Goal: Task Accomplishment & Management: Manage account settings

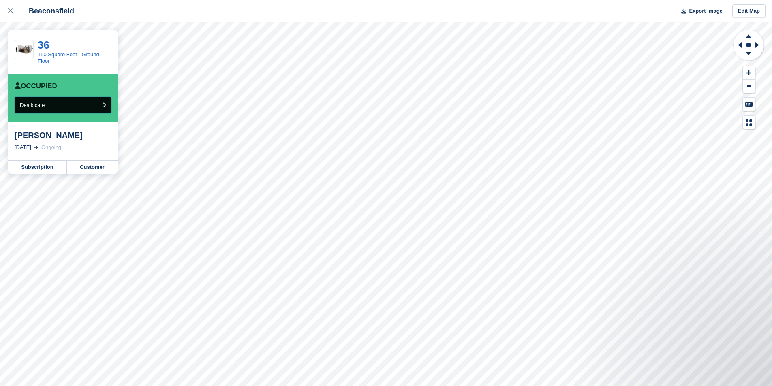
click at [67, 106] on button "Deallocate" at bounding box center [63, 105] width 96 height 17
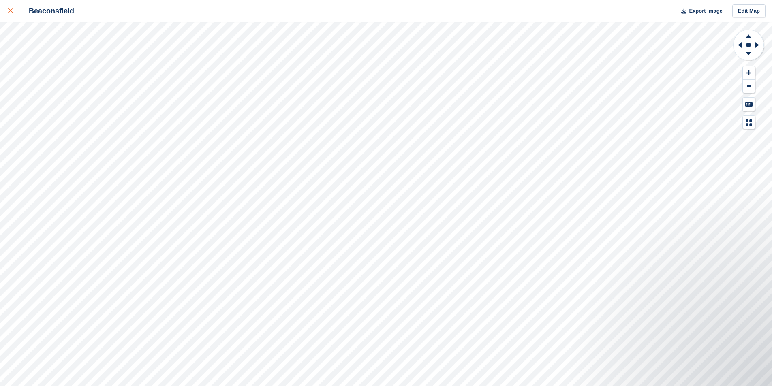
click at [16, 9] on div at bounding box center [14, 11] width 13 height 10
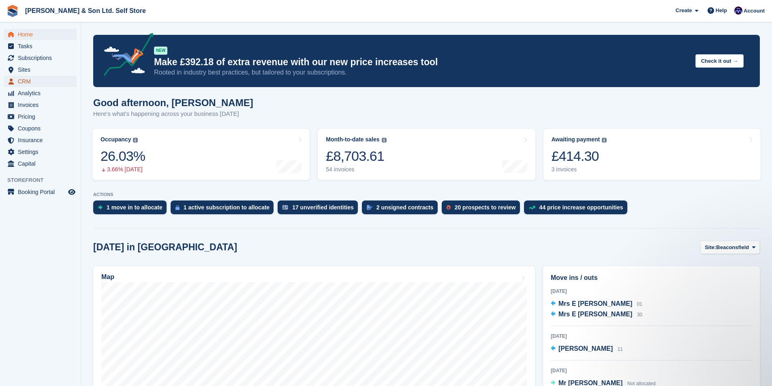
click at [30, 83] on span "CRM" at bounding box center [42, 81] width 49 height 11
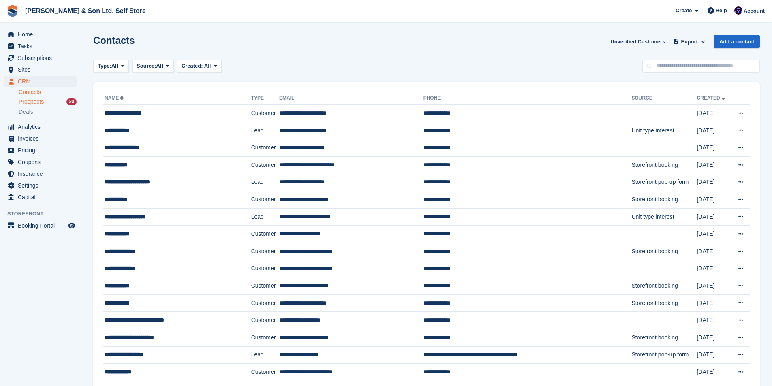
click at [39, 103] on span "Prospects" at bounding box center [31, 102] width 25 height 8
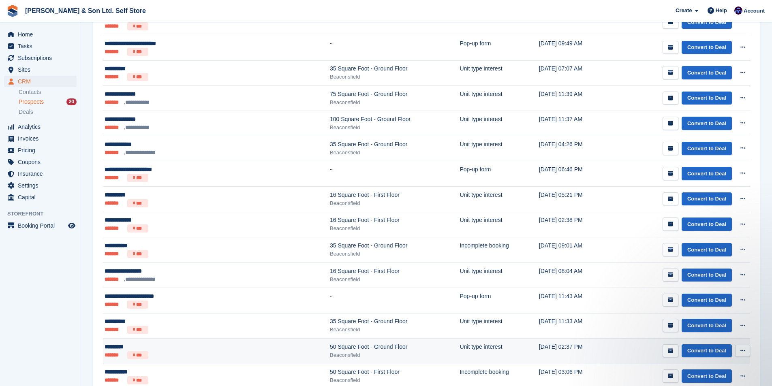
scroll to position [343, 0]
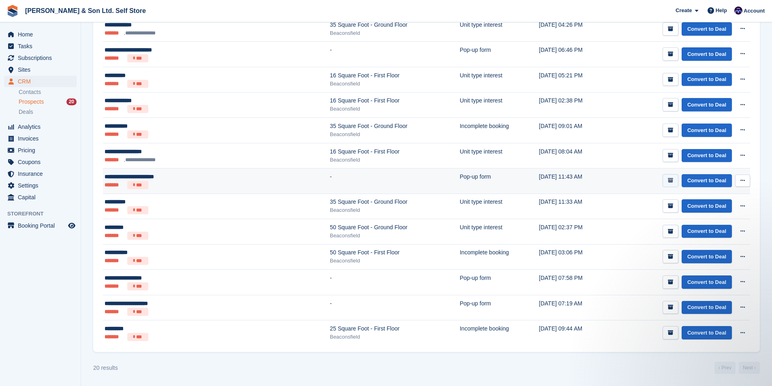
click at [678, 177] on button "submit" at bounding box center [671, 180] width 16 height 13
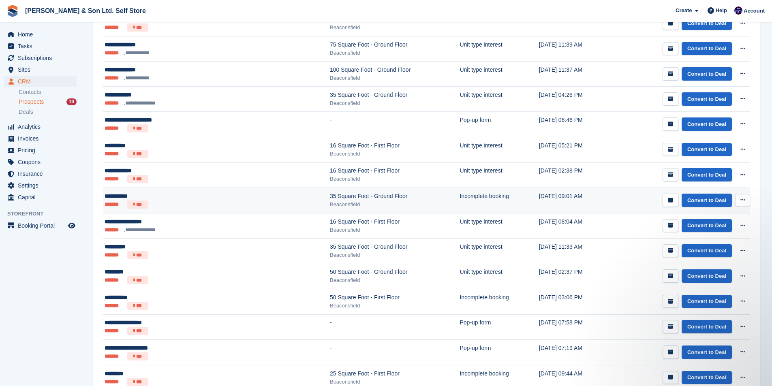
scroll to position [317, 0]
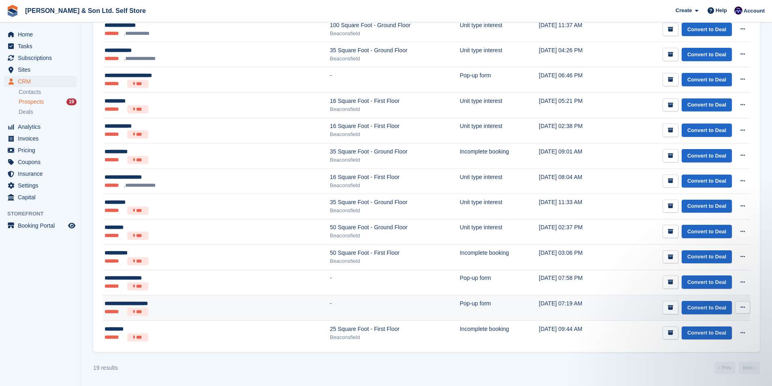
click at [539, 315] on td "26 Apr, 07:19 AM" at bounding box center [574, 309] width 71 height 26
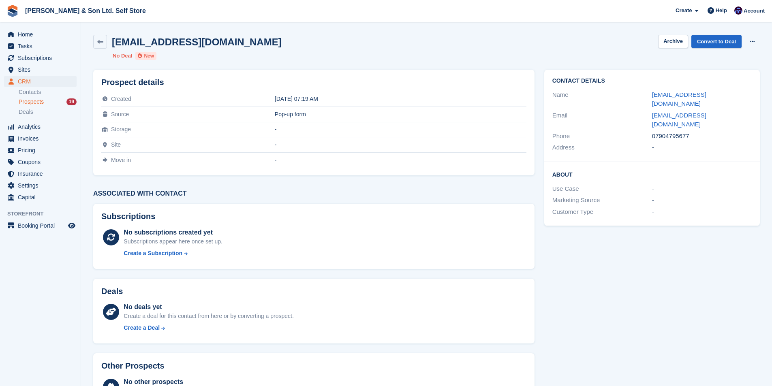
drag, startPoint x: 264, startPoint y: 98, endPoint x: 299, endPoint y: 92, distance: 35.7
click at [299, 92] on td "26 Apr 2024, 07:19 AM" at bounding box center [401, 99] width 252 height 15
click at [289, 96] on div "26 Apr 2024, 07:19 AM" at bounding box center [401, 99] width 252 height 6
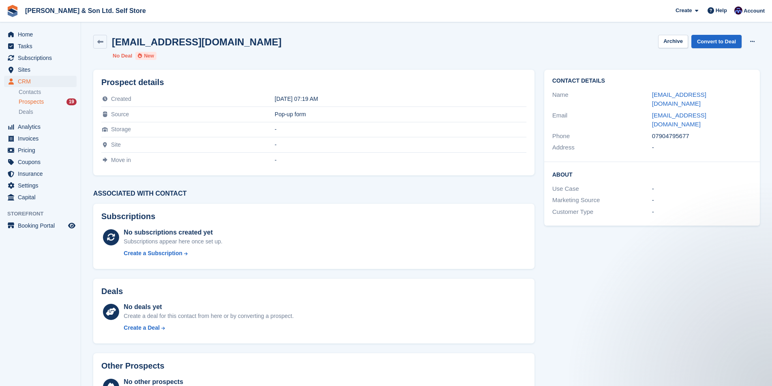
click at [329, 93] on td "26 Apr 2024, 07:19 AM" at bounding box center [401, 99] width 252 height 15
drag, startPoint x: 306, startPoint y: 95, endPoint x: 241, endPoint y: 101, distance: 65.5
click at [241, 101] on tr "Created 26 Apr 2024, 07:19 AM" at bounding box center [313, 99] width 425 height 15
click at [241, 101] on div "Created" at bounding box center [188, 99] width 174 height 6
drag, startPoint x: 141, startPoint y: 96, endPoint x: 107, endPoint y: 96, distance: 34.1
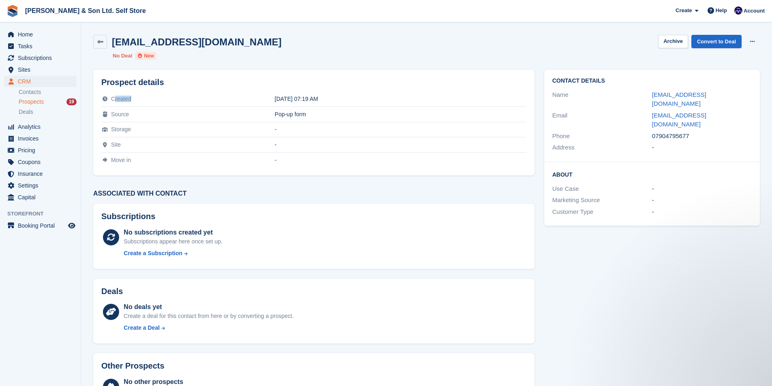
click at [108, 96] on div "Created" at bounding box center [188, 99] width 174 height 6
click at [103, 96] on span at bounding box center [104, 99] width 7 height 6
drag, startPoint x: 101, startPoint y: 96, endPoint x: 347, endPoint y: 86, distance: 245.9
click at [356, 82] on div "Prospect details Created 26 Apr 2024, 07:19 AM Source Pop-up form Storage - Sit…" at bounding box center [313, 123] width 441 height 106
click at [334, 90] on div "Prospect details Created 26 Apr 2024, 07:19 AM Source Pop-up form Storage - Sit…" at bounding box center [313, 123] width 441 height 106
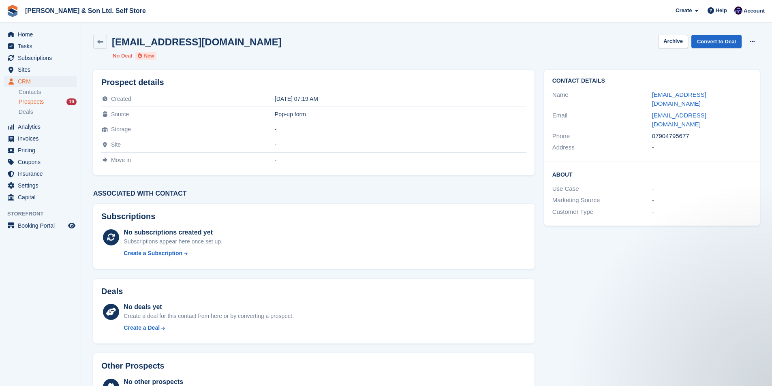
drag, startPoint x: 101, startPoint y: 99, endPoint x: 340, endPoint y: 93, distance: 238.9
click at [341, 92] on div "Prospect details Created 26 Apr 2024, 07:19 AM Source Pop-up form Storage - Sit…" at bounding box center [313, 123] width 441 height 106
click at [326, 103] on td "26 Apr 2024, 07:19 AM" at bounding box center [401, 99] width 252 height 15
click at [319, 95] on td "26 Apr 2024, 07:19 AM" at bounding box center [401, 99] width 252 height 15
click at [111, 96] on span "Created" at bounding box center [121, 99] width 20 height 6
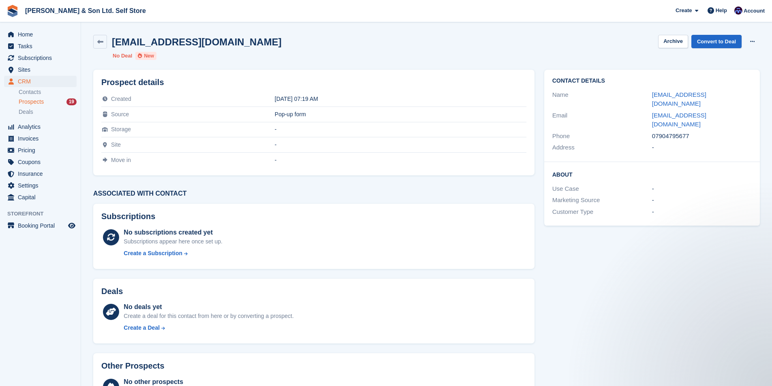
click at [129, 96] on span "Created" at bounding box center [121, 99] width 20 height 6
click at [38, 101] on span "Prospects" at bounding box center [31, 102] width 25 height 8
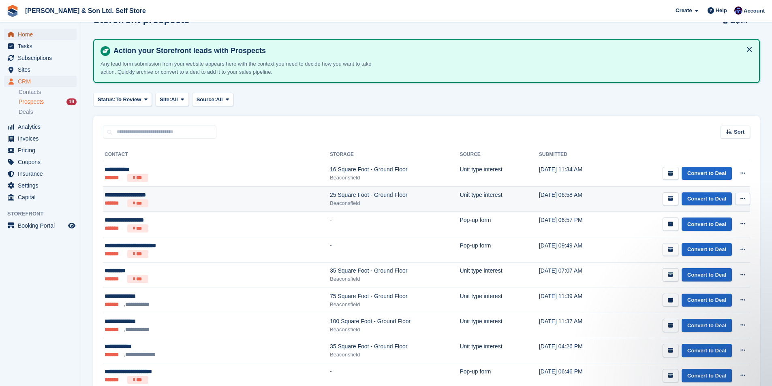
scroll to position [41, 0]
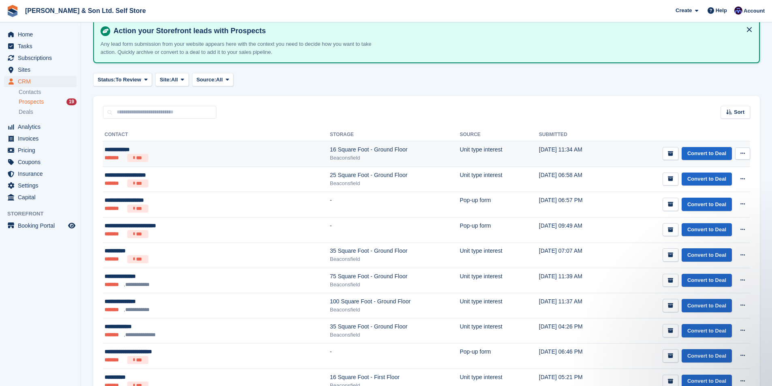
click at [467, 142] on td "Unit type interest" at bounding box center [499, 154] width 79 height 26
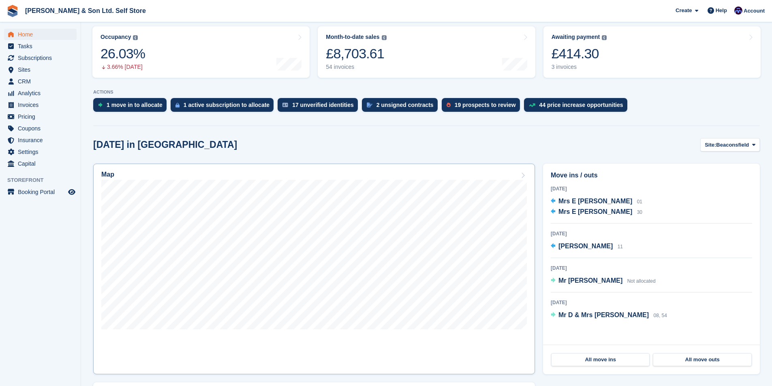
scroll to position [162, 0]
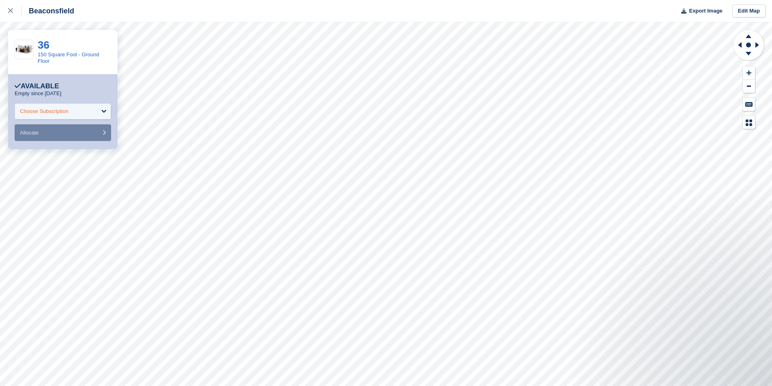
click at [71, 108] on div "Choose Subscription" at bounding box center [63, 111] width 96 height 16
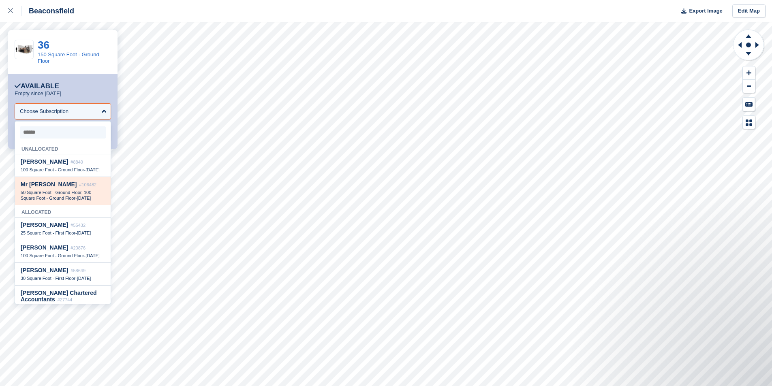
click at [73, 201] on span "50 Square Foot - Ground Floor, 100 Square Foot - Ground Floor" at bounding box center [56, 195] width 71 height 11
select select "******"
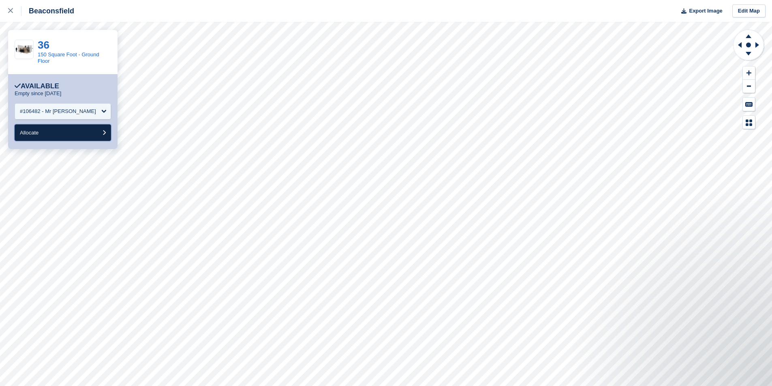
click at [41, 135] on button "Allocate" at bounding box center [63, 132] width 96 height 17
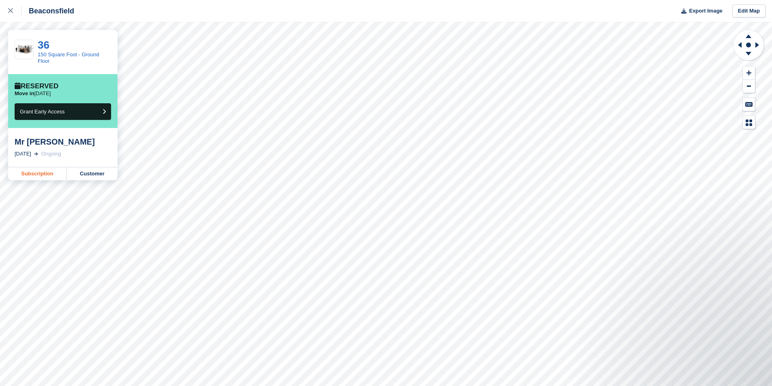
click at [47, 175] on link "Subscription" at bounding box center [37, 173] width 59 height 13
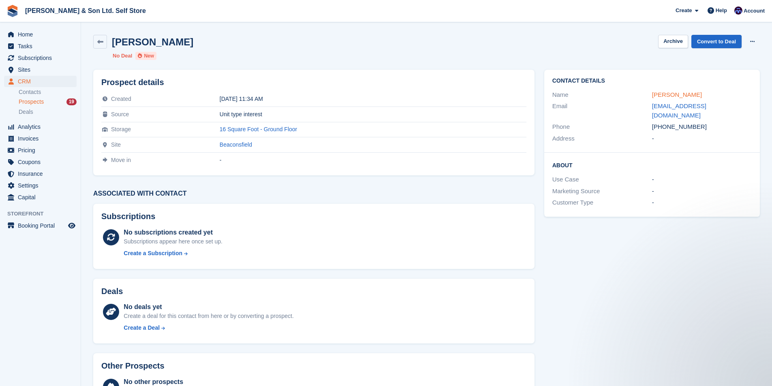
click at [677, 97] on link "[PERSON_NAME]" at bounding box center [677, 94] width 50 height 7
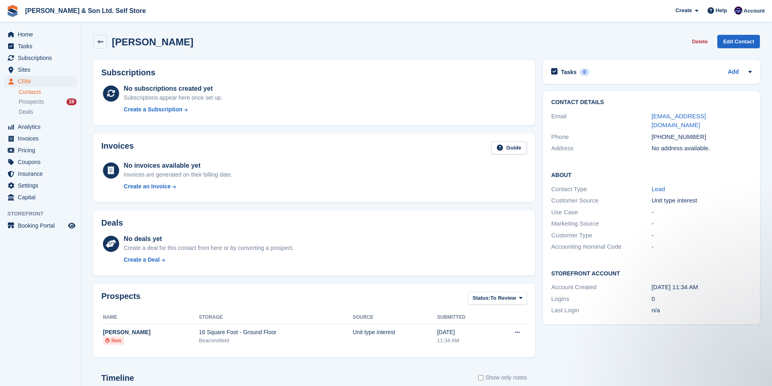
click at [114, 42] on h2 "[PERSON_NAME]" at bounding box center [152, 41] width 81 height 11
click at [104, 43] on link at bounding box center [100, 42] width 14 height 14
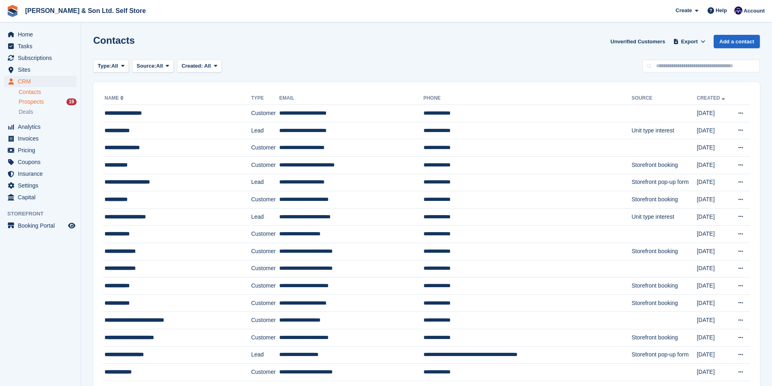
click at [37, 100] on span "Prospects" at bounding box center [31, 102] width 25 height 8
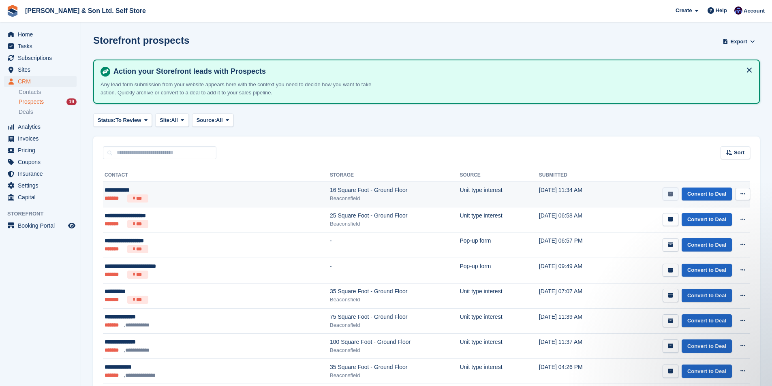
click at [671, 196] on icon "submit" at bounding box center [670, 194] width 5 height 5
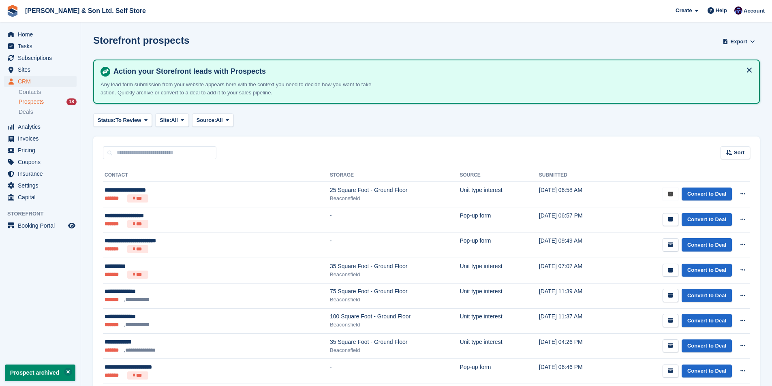
click at [671, 196] on icon "submit" at bounding box center [670, 194] width 5 height 5
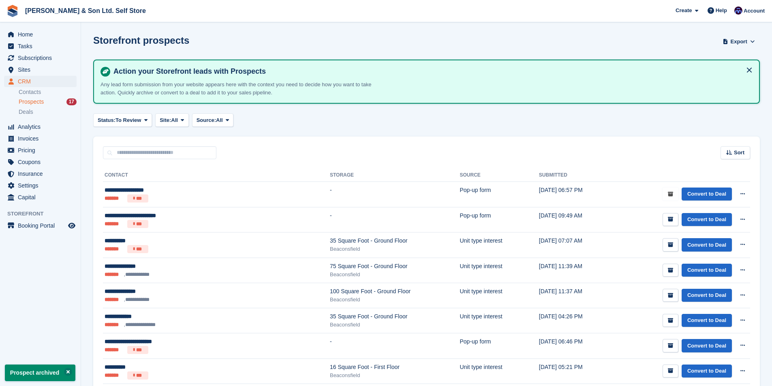
click at [671, 196] on icon "submit" at bounding box center [670, 194] width 5 height 5
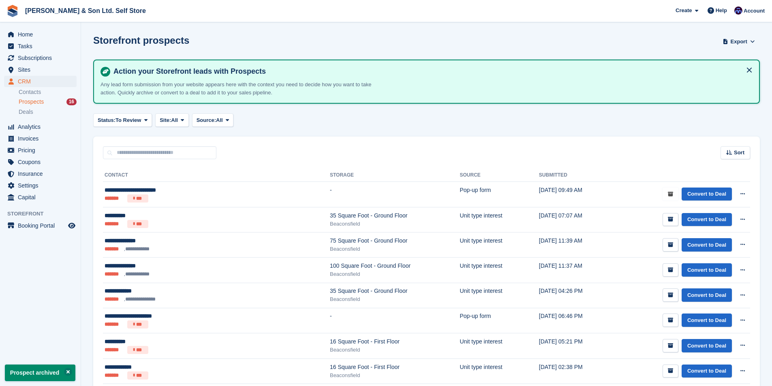
click at [671, 196] on icon "submit" at bounding box center [670, 194] width 5 height 5
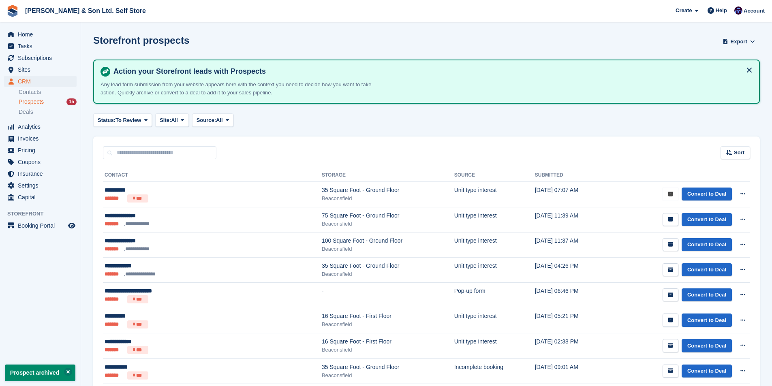
click at [671, 196] on icon "submit" at bounding box center [670, 194] width 5 height 5
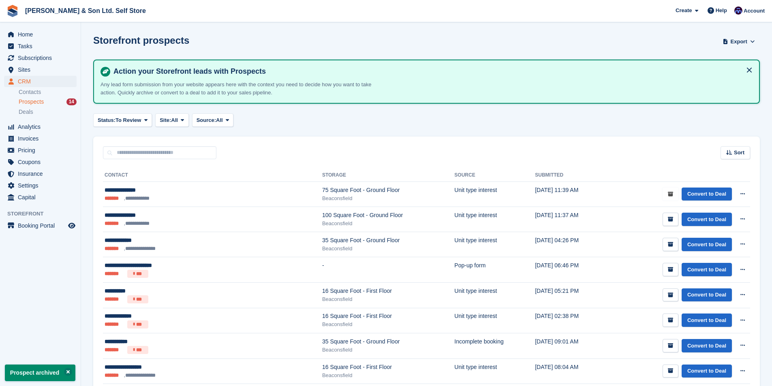
click at [671, 196] on icon "submit" at bounding box center [670, 194] width 5 height 5
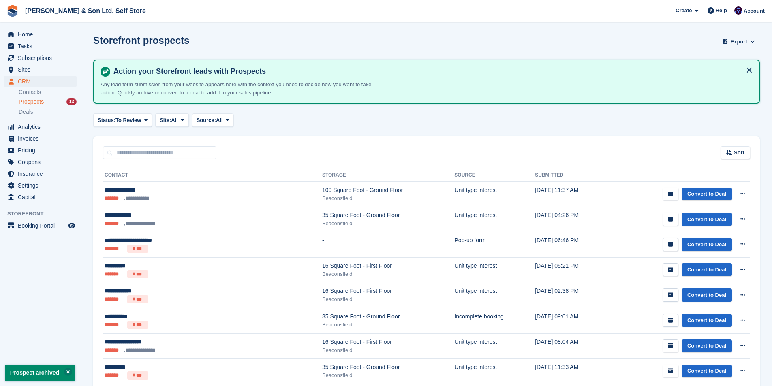
click at [671, 196] on icon "submit" at bounding box center [670, 194] width 5 height 5
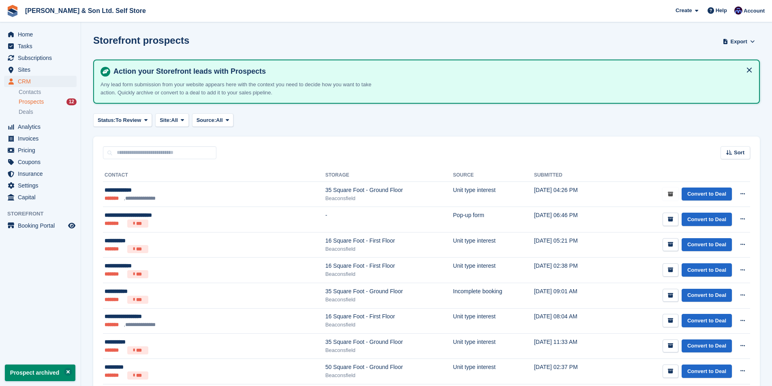
click at [671, 196] on icon "submit" at bounding box center [670, 194] width 5 height 5
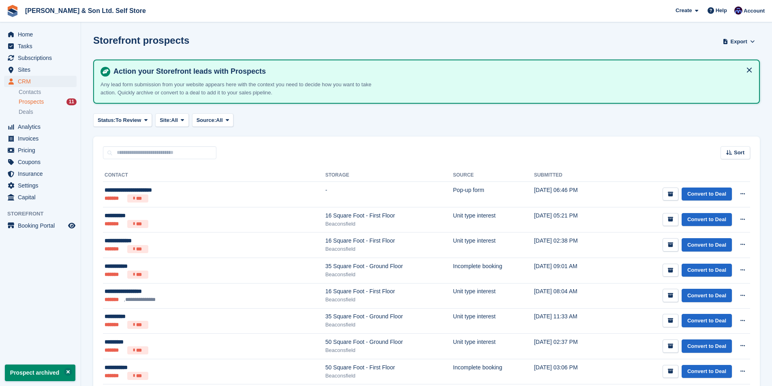
click at [671, 196] on icon "submit" at bounding box center [670, 194] width 5 height 5
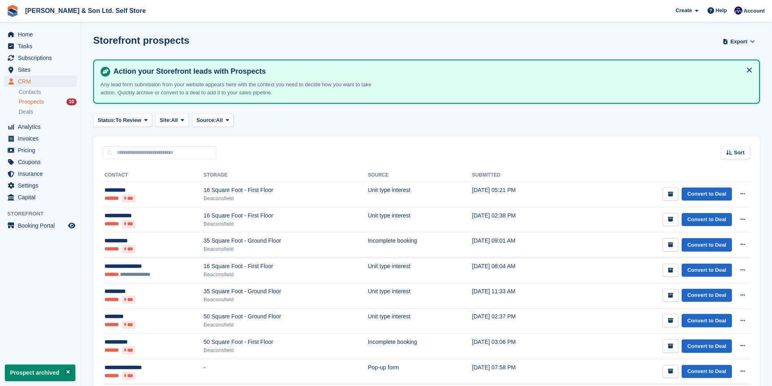
click at [671, 196] on icon "submit" at bounding box center [670, 194] width 5 height 5
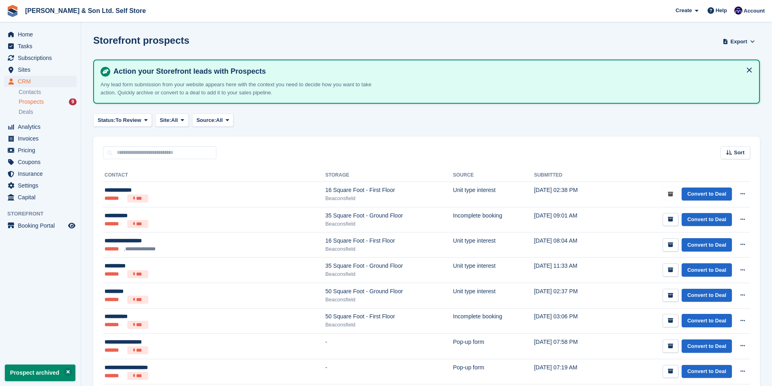
click at [671, 196] on icon "submit" at bounding box center [670, 194] width 5 height 5
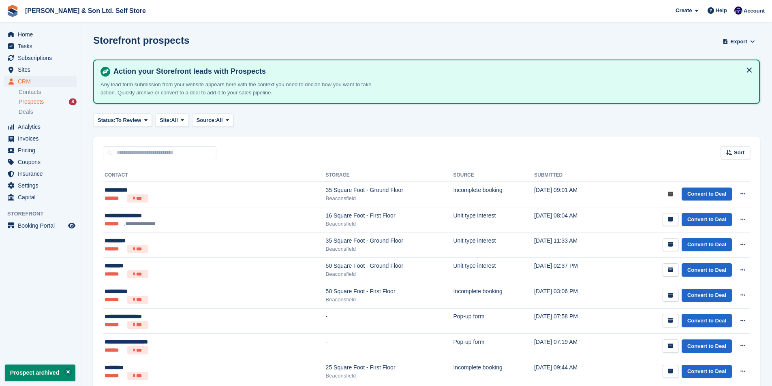
click at [671, 196] on icon "submit" at bounding box center [670, 194] width 5 height 5
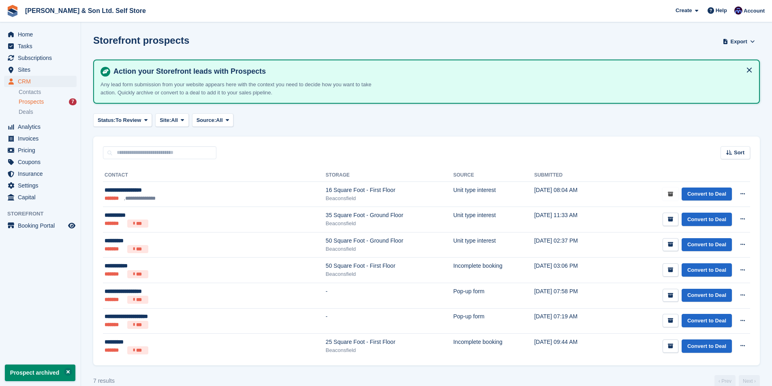
click at [671, 196] on icon "submit" at bounding box center [670, 194] width 5 height 5
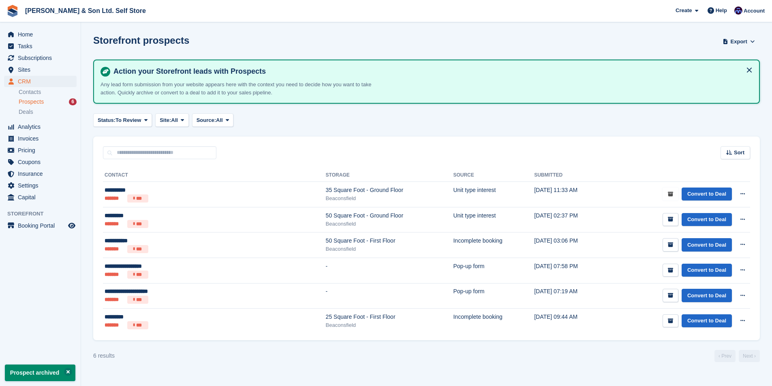
click at [671, 196] on icon "submit" at bounding box center [670, 194] width 5 height 5
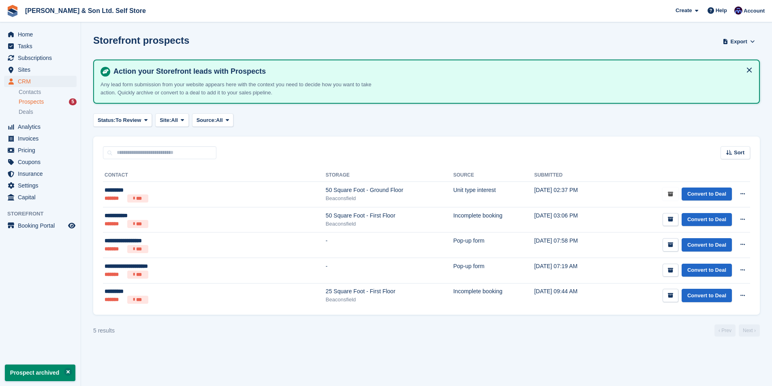
click at [671, 196] on icon "submit" at bounding box center [670, 194] width 5 height 5
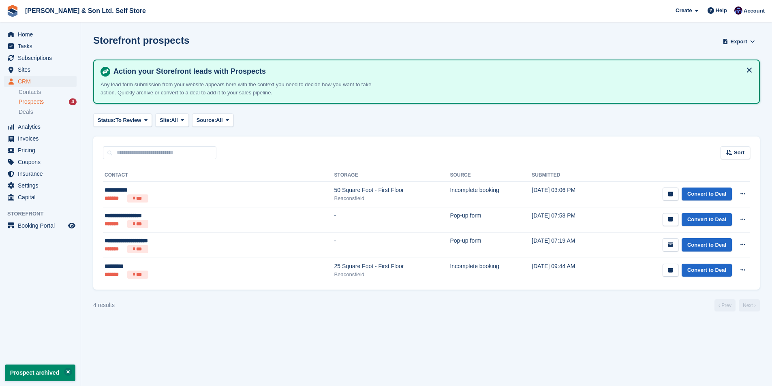
click at [671, 196] on icon "submit" at bounding box center [670, 194] width 5 height 5
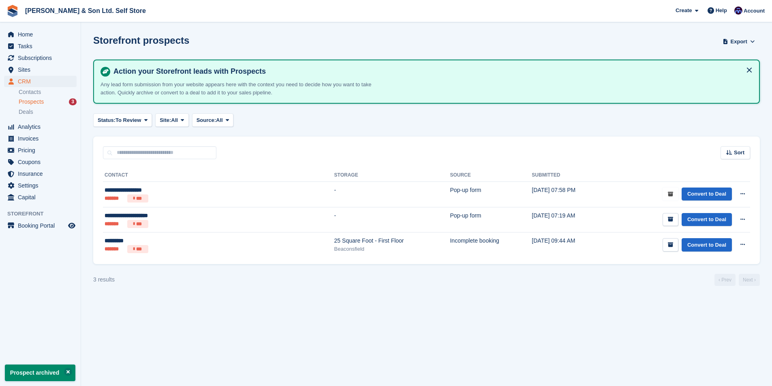
click at [671, 196] on icon "submit" at bounding box center [670, 194] width 5 height 5
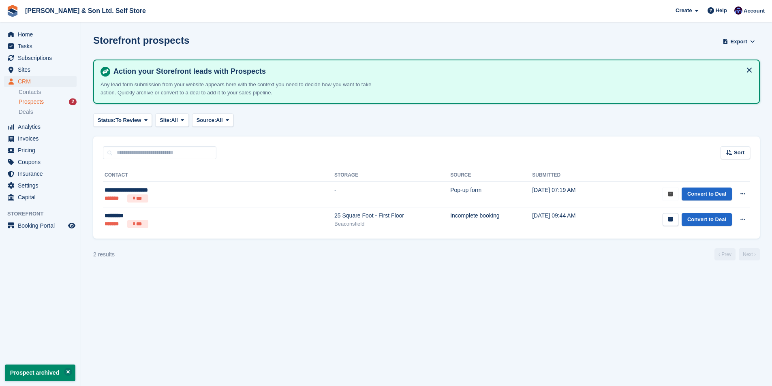
click at [671, 196] on icon "submit" at bounding box center [670, 194] width 5 height 5
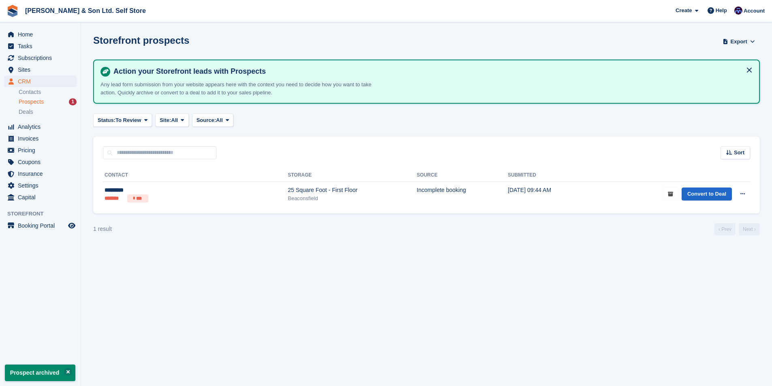
click at [671, 196] on icon "submit" at bounding box center [670, 194] width 5 height 5
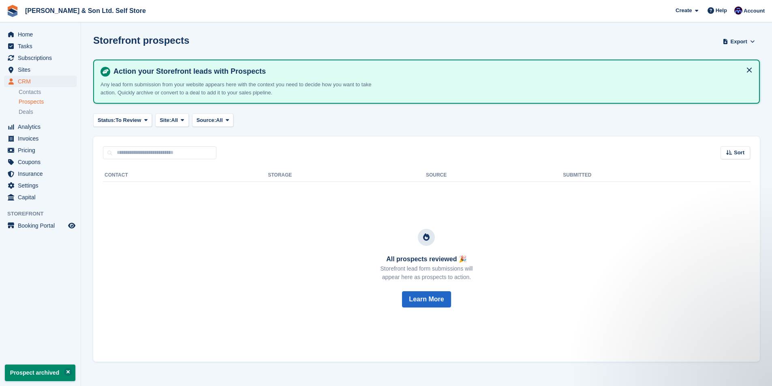
click at [38, 101] on span "Prospects" at bounding box center [31, 102] width 25 height 8
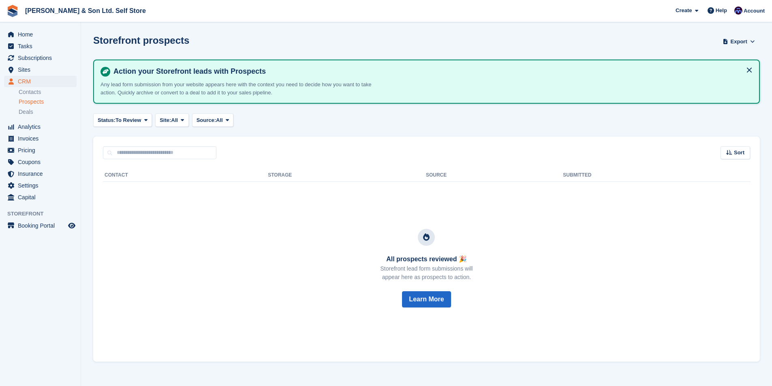
click at [30, 107] on ul "Contacts Prospects Deals" at bounding box center [50, 103] width 62 height 30
click at [34, 101] on span "Prospects" at bounding box center [31, 102] width 25 height 8
click at [36, 104] on span "Prospects" at bounding box center [31, 102] width 25 height 8
click at [146, 119] on icon at bounding box center [145, 120] width 3 height 5
click at [130, 154] on link "Archived" at bounding box center [132, 154] width 71 height 15
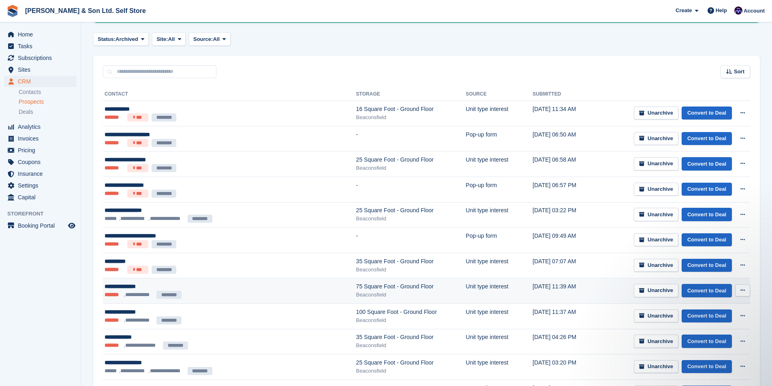
click at [213, 285] on div "**********" at bounding box center [197, 287] width 185 height 9
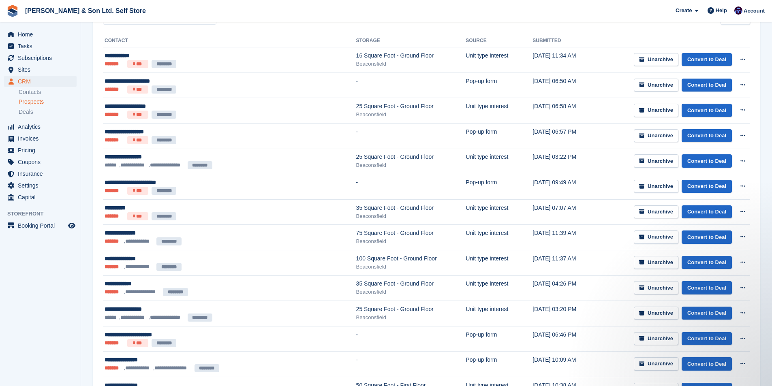
scroll to position [122, 0]
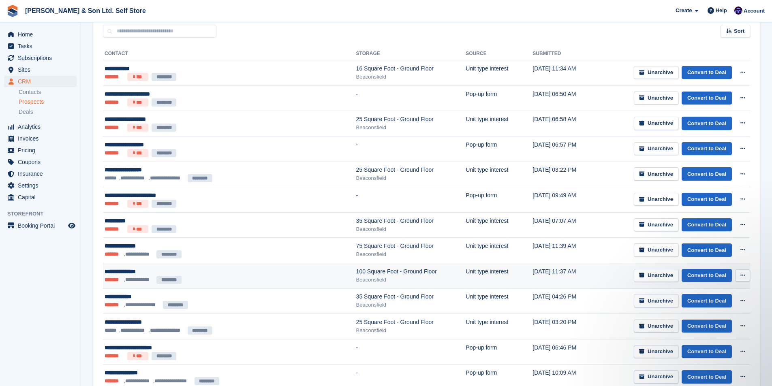
click at [137, 268] on div "**********" at bounding box center [197, 272] width 185 height 9
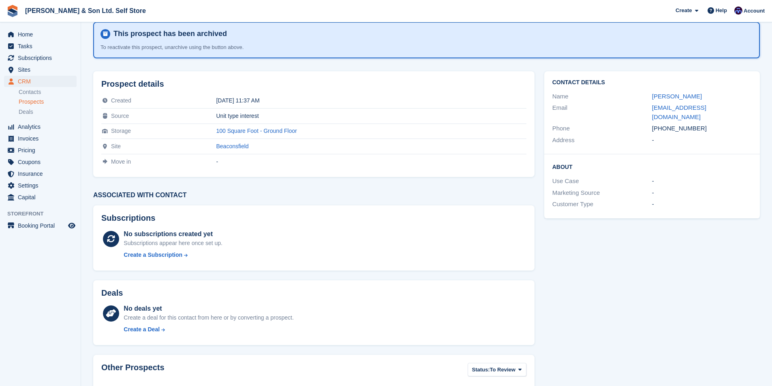
scroll to position [109, 0]
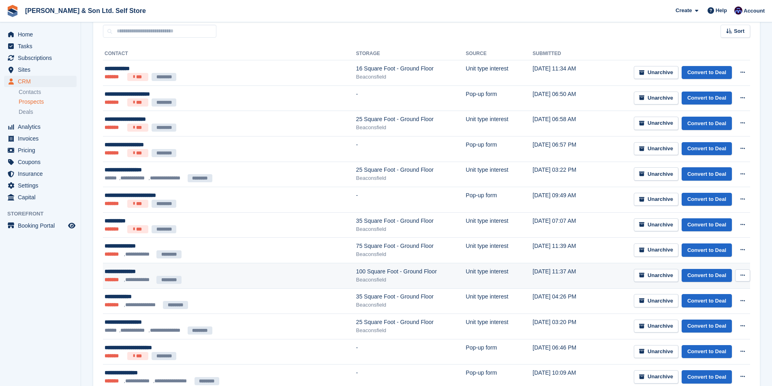
scroll to position [81, 0]
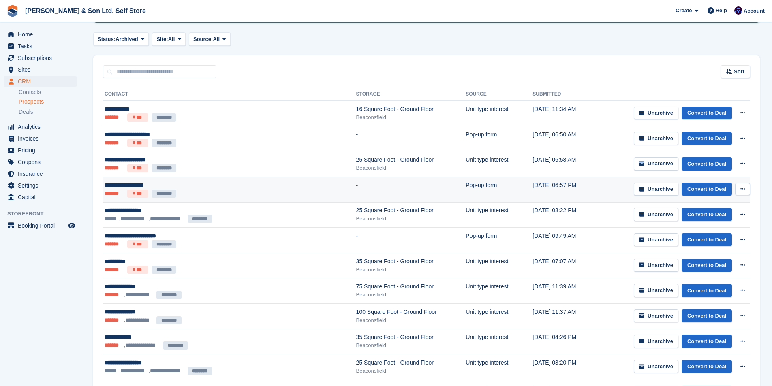
click at [225, 186] on div "**********" at bounding box center [197, 185] width 185 height 9
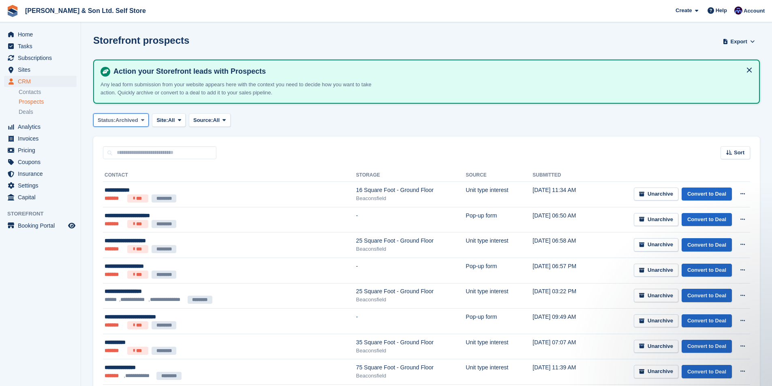
click at [133, 122] on span "Archived" at bounding box center [127, 120] width 23 height 8
click at [134, 139] on link "All" at bounding box center [132, 139] width 71 height 15
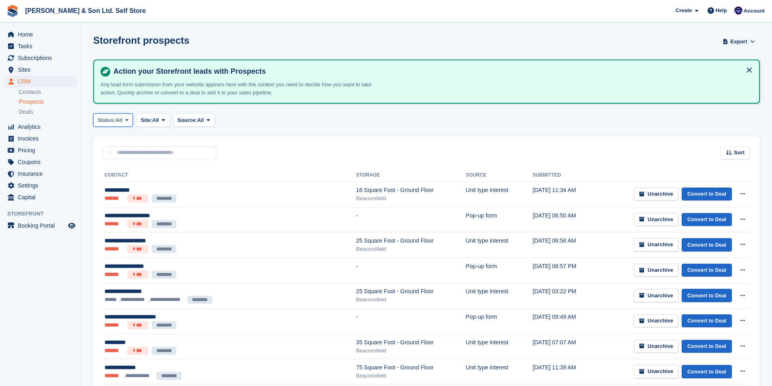
click at [122, 120] on span "All" at bounding box center [119, 120] width 7 height 8
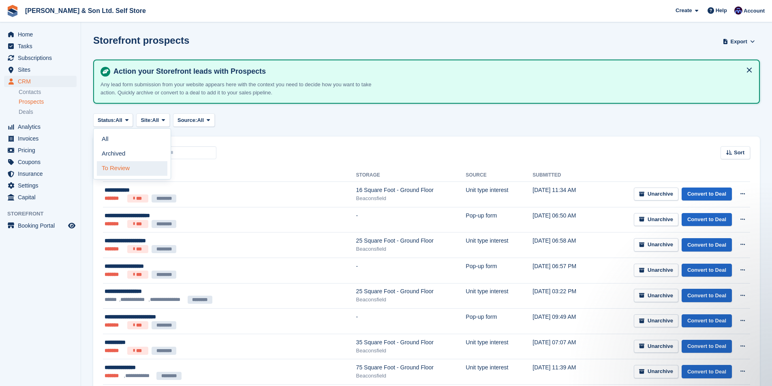
click at [124, 169] on link "To Review" at bounding box center [132, 168] width 71 height 15
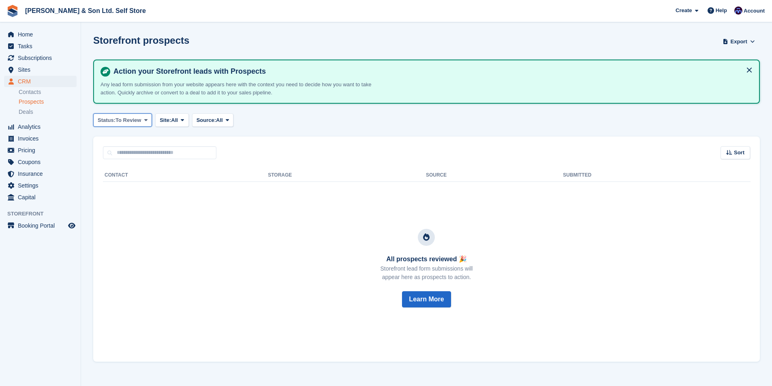
click at [121, 118] on span "To Review" at bounding box center [129, 120] width 26 height 8
click at [131, 135] on link "All" at bounding box center [132, 139] width 71 height 15
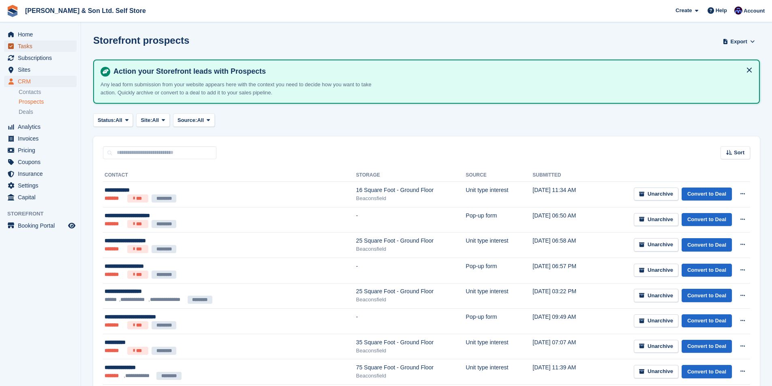
click at [35, 50] on span "Tasks" at bounding box center [42, 46] width 49 height 11
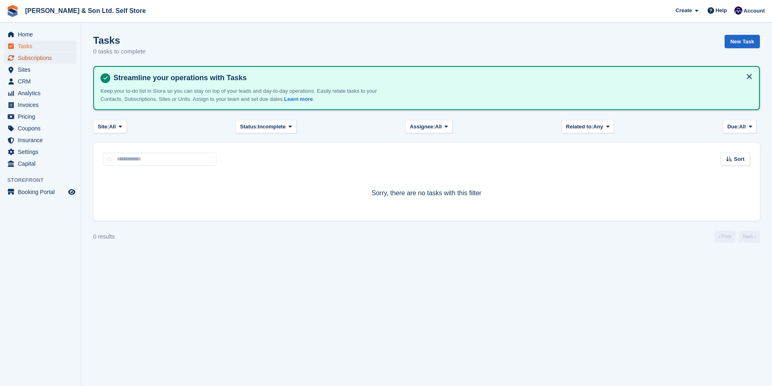
click at [39, 58] on span "Subscriptions" at bounding box center [42, 57] width 49 height 11
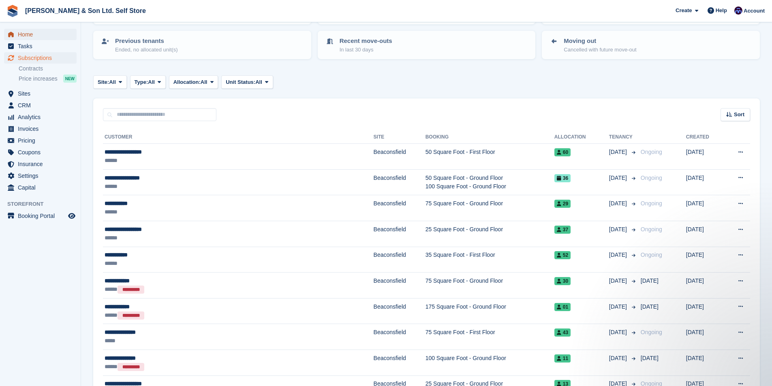
click at [33, 34] on span "Home" at bounding box center [42, 34] width 49 height 11
